Goal: Entertainment & Leisure: Consume media (video, audio)

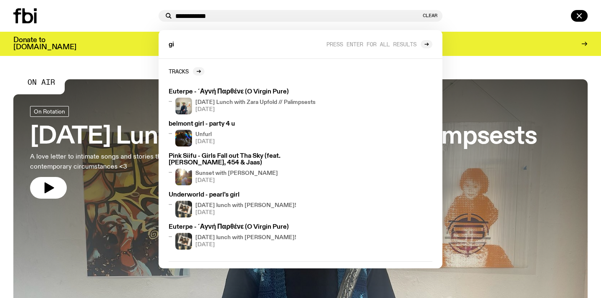
type input "**********"
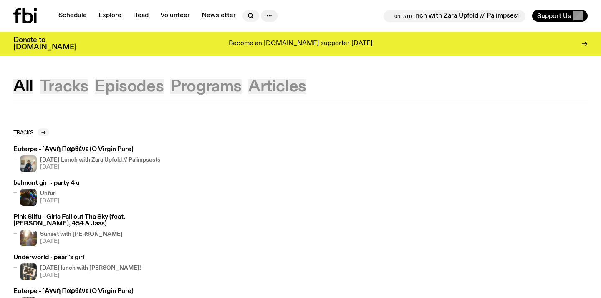
click at [246, 15] on icon "button" at bounding box center [251, 16] width 10 height 10
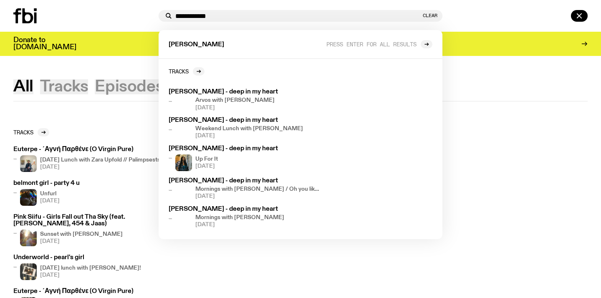
type input "**********"
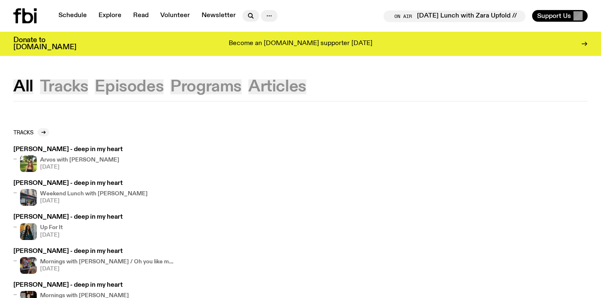
click at [376, 85] on div "All Tracks Episodes Programs Articles" at bounding box center [300, 90] width 601 height 22
